Goal: Task Accomplishment & Management: Manage account settings

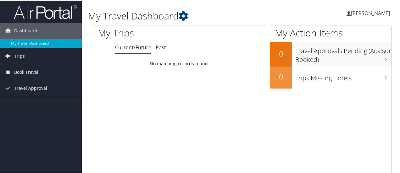
click at [362, 12] on span "Caleb Marble" at bounding box center [370, 12] width 39 height 7
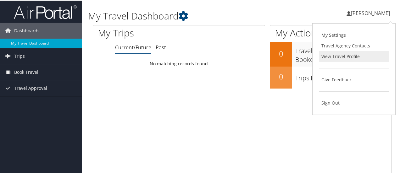
click at [336, 56] on link "View Travel Profile" at bounding box center [354, 56] width 70 height 11
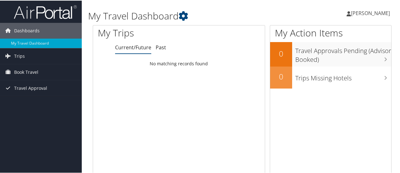
click at [361, 12] on span "[PERSON_NAME]" at bounding box center [370, 12] width 39 height 7
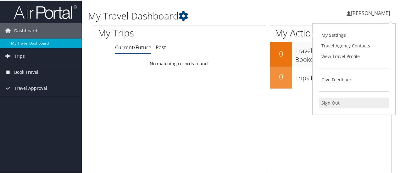
click at [325, 103] on link "Sign Out" at bounding box center [354, 102] width 70 height 11
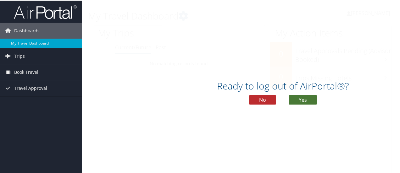
click at [303, 97] on button "Yes" at bounding box center [302, 99] width 28 height 9
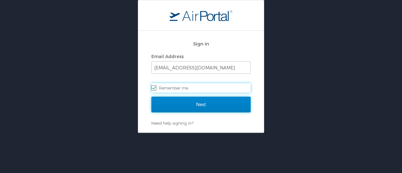
click at [205, 104] on input "Next" at bounding box center [200, 105] width 99 height 16
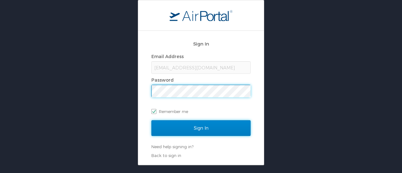
click at [191, 128] on input "Sign In" at bounding box center [200, 128] width 99 height 16
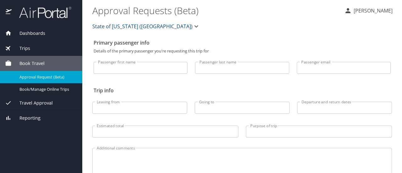
select select "US"
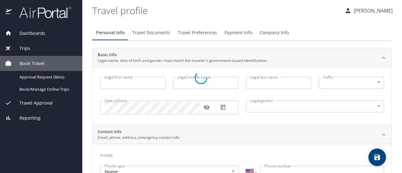
select select "US"
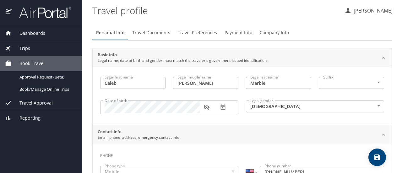
type input "Caleb"
type input "Allen"
type input "Marble"
type input "Male"
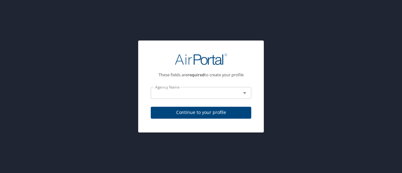
click at [227, 55] on div at bounding box center [201, 59] width 101 height 27
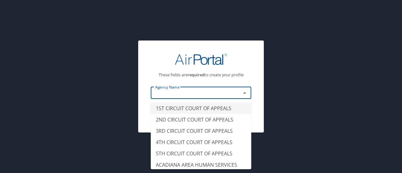
click at [188, 93] on input "text" at bounding box center [192, 93] width 78 height 8
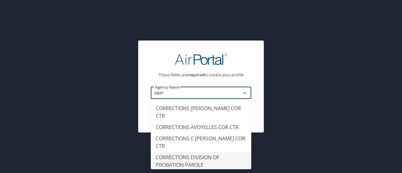
click at [188, 153] on li "CORRECTIONS DIVISION OF PROBATION PAROLE" at bounding box center [201, 161] width 101 height 19
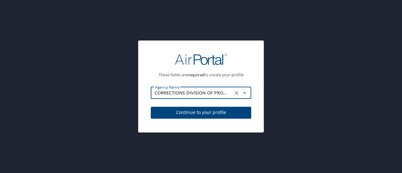
type input "CORRECTIONS DIVISION OF PROBATION PAROLE"
click at [208, 112] on span "Continue to your profile" at bounding box center [201, 113] width 90 height 8
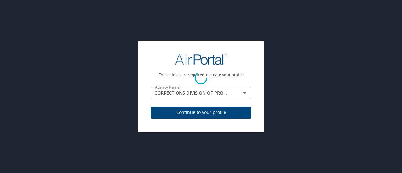
select select "US"
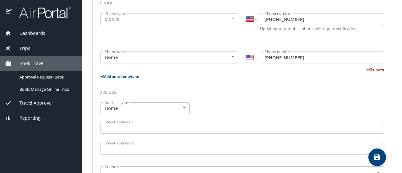
scroll to position [153, 0]
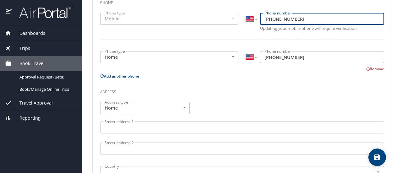
drag, startPoint x: 301, startPoint y: 23, endPoint x: 275, endPoint y: 20, distance: 25.6
click at [275, 20] on input "(318) 341-4282" at bounding box center [322, 19] width 124 height 12
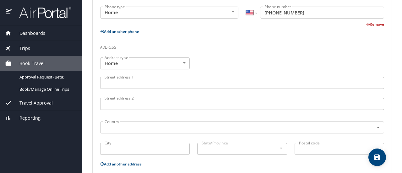
type input "(318) 417-5559"
click at [169, 82] on input "Street address 1" at bounding box center [242, 83] width 284 height 12
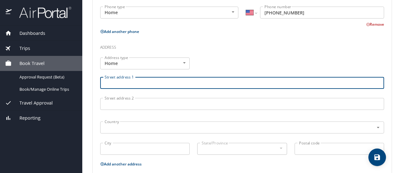
click at [155, 56] on div "Address type Home Home Address type" at bounding box center [144, 63] width 97 height 19
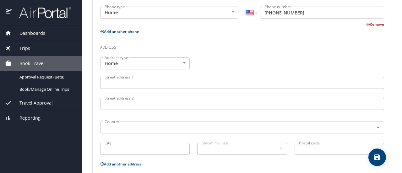
click at [147, 63] on body "Dashboards My Travel Dashboard Trips Current / Future Trips Past Trips Trips Mi…" at bounding box center [201, 86] width 402 height 173
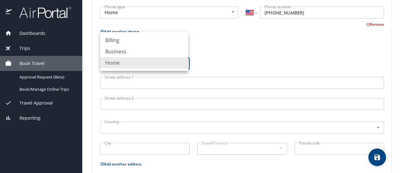
click at [122, 52] on li "Business" at bounding box center [144, 51] width 88 height 11
type input "Business"
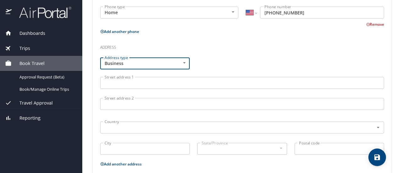
click at [122, 82] on input "Street address 1" at bounding box center [242, 83] width 284 height 12
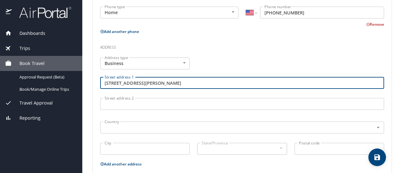
type input "1003 Johnson St"
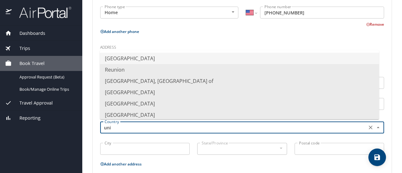
click at [117, 54] on li "United States of America" at bounding box center [239, 58] width 279 height 11
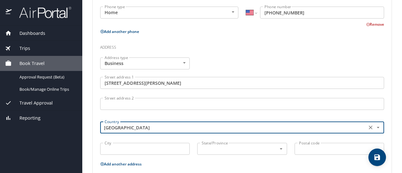
type input "United States of America"
click at [140, 148] on input "City" at bounding box center [145, 149] width 90 height 12
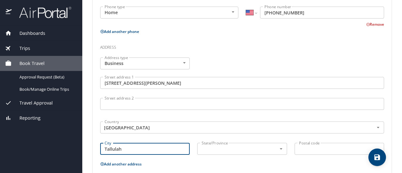
type input "Tallulah"
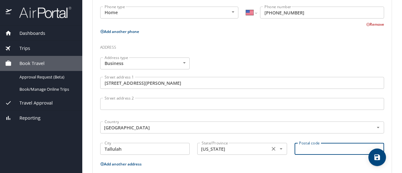
click at [217, 151] on input "Alabama" at bounding box center [232, 149] width 67 height 8
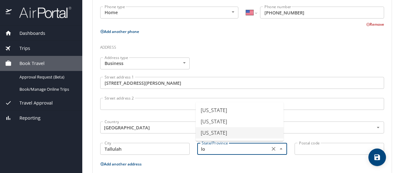
click at [212, 130] on li "Louisiana" at bounding box center [240, 132] width 88 height 11
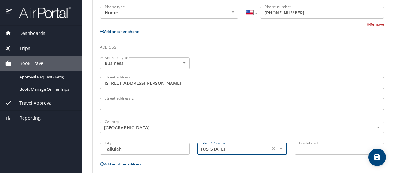
type input "Louisiana"
click at [318, 150] on input "Postal code" at bounding box center [340, 149] width 90 height 12
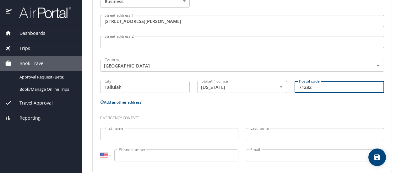
scroll to position [267, 0]
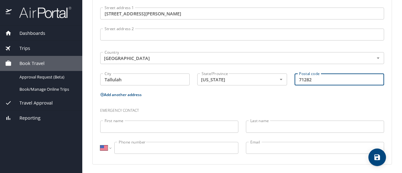
type input "71282"
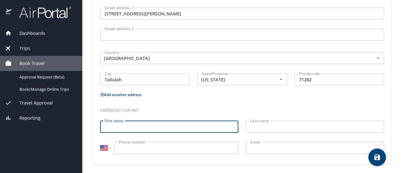
click at [160, 121] on input "First name" at bounding box center [169, 127] width 138 height 12
type input "Jamie"
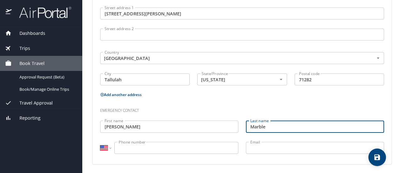
type input "Marble"
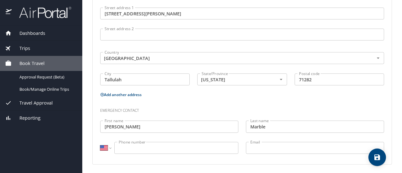
click at [157, 151] on input "Phone number" at bounding box center [176, 148] width 124 height 12
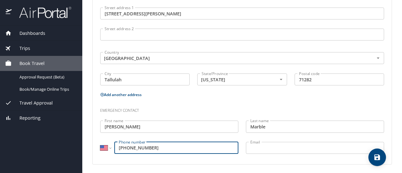
type input "(318) 789-7401"
click at [254, 148] on input "Email" at bounding box center [315, 148] width 138 height 12
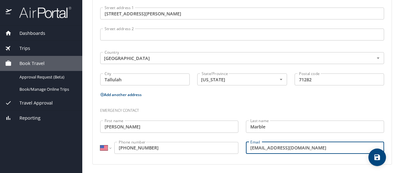
type input "Jamiem334@yahoo.com"
click at [374, 158] on icon "save" at bounding box center [378, 158] width 8 height 8
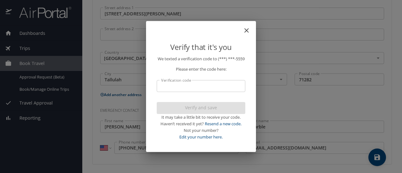
click at [201, 90] on input "Verification code" at bounding box center [201, 86] width 89 height 12
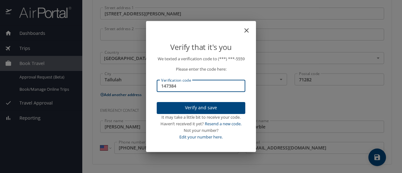
type input "147384"
click at [193, 109] on span "Verify and save" at bounding box center [201, 108] width 79 height 8
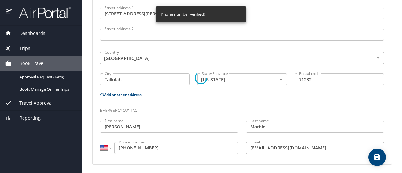
select select "US"
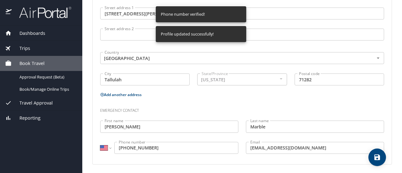
select select "US"
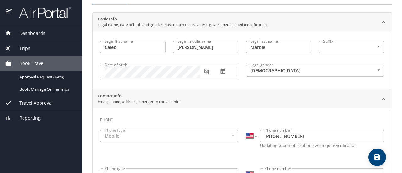
scroll to position [0, 0]
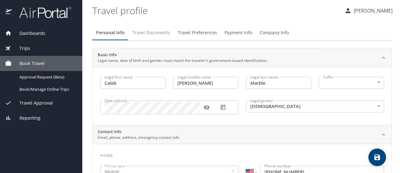
click at [154, 33] on span "Travel Documents" at bounding box center [151, 33] width 38 height 8
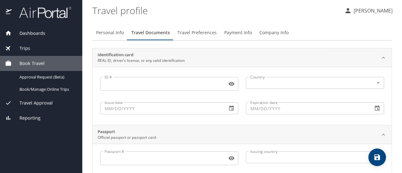
click at [198, 31] on span "Travel Preferences" at bounding box center [196, 33] width 39 height 8
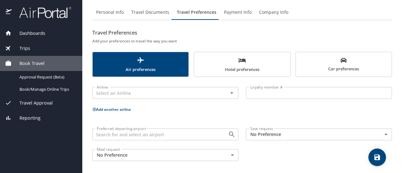
scroll to position [22, 0]
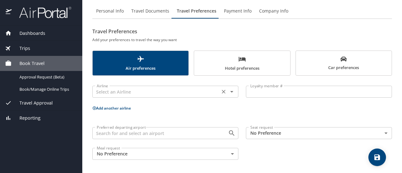
click at [204, 93] on input "text" at bounding box center [156, 92] width 124 height 8
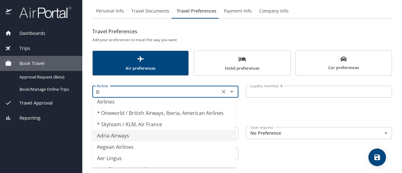
scroll to position [4, 0]
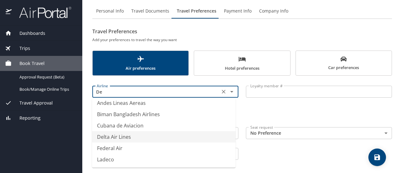
click at [136, 140] on li "Delta Air Lines" at bounding box center [164, 136] width 144 height 11
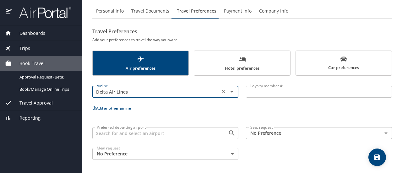
type input "Delta Air Lines"
click at [282, 93] on input "Loyalty member #" at bounding box center [319, 92] width 146 height 12
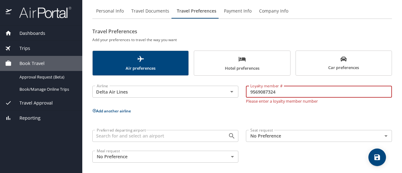
type input "9569087324"
click at [281, 106] on div "Airline Delta Air Lines Airline Loyalty member # 9569087324 Loyalty member # Pl…" at bounding box center [242, 122] width 300 height 87
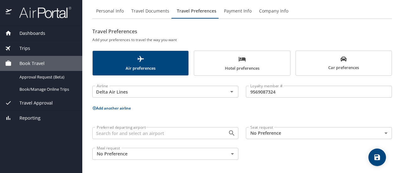
click at [377, 156] on icon "save" at bounding box center [377, 158] width 6 height 6
click at [280, 11] on span "Company Info" at bounding box center [273, 11] width 29 height 8
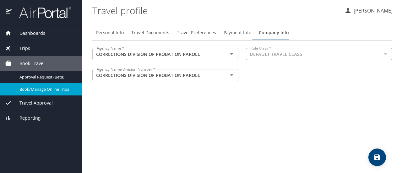
click at [37, 90] on span "Book/Manage Online Trips" at bounding box center [46, 89] width 55 height 6
